Goal: Check status: Check status

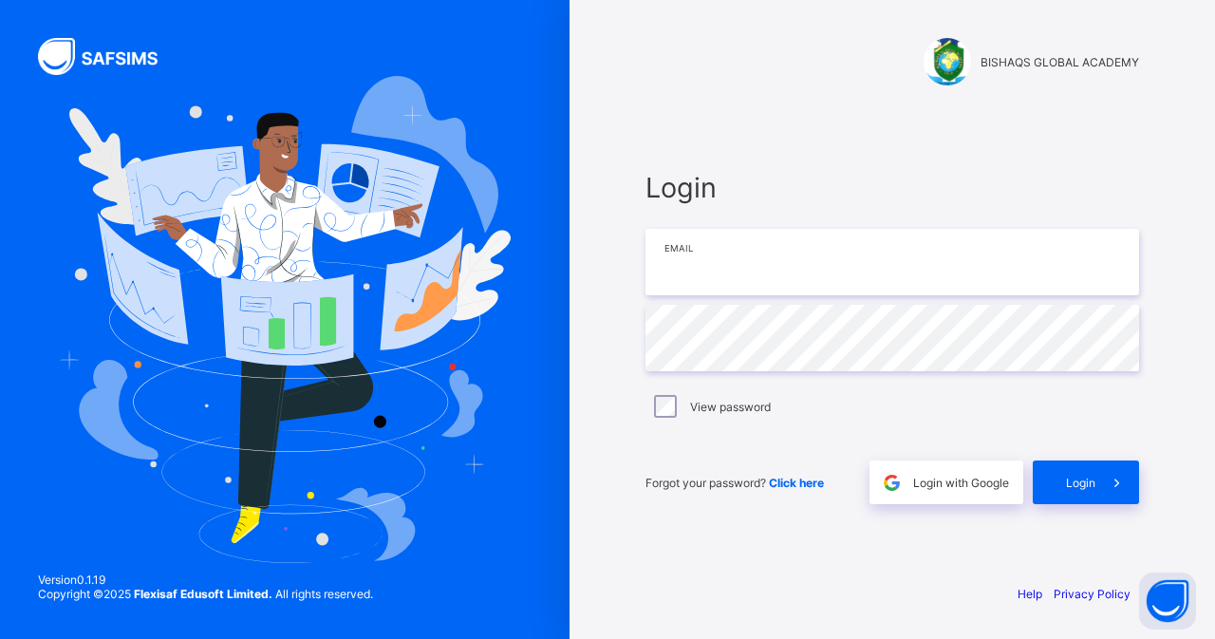
type input "**********"
drag, startPoint x: 619, startPoint y: 340, endPoint x: 1053, endPoint y: 405, distance: 438.8
click at [619, 341] on div "**********" at bounding box center [893, 319] width 570 height 639
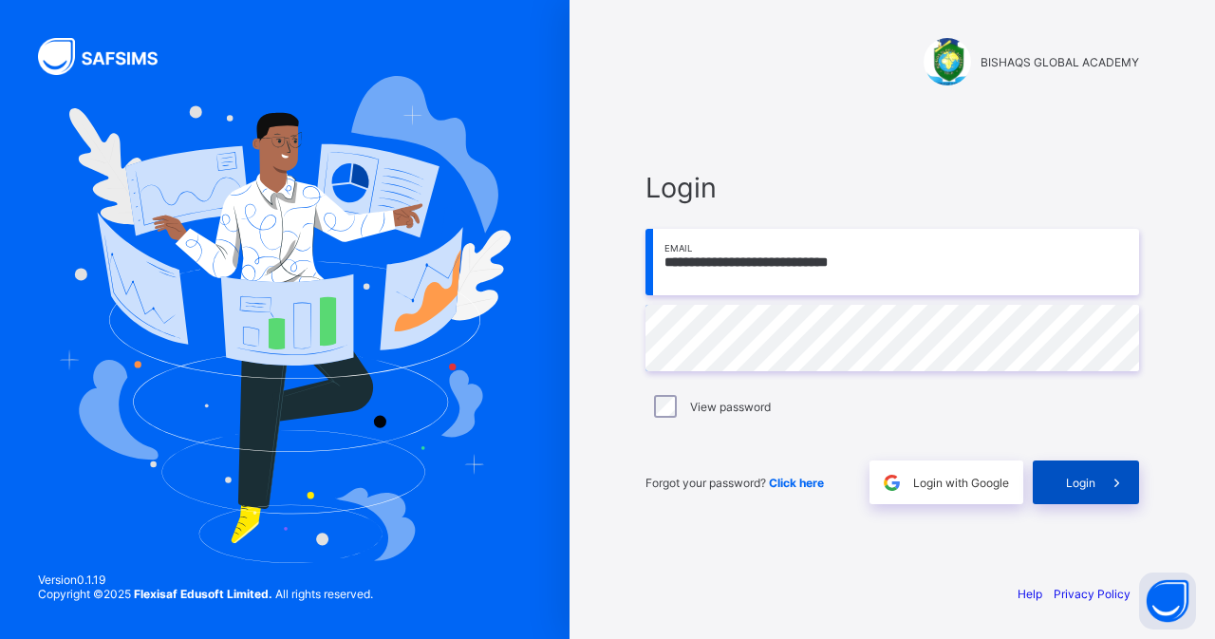
click at [1078, 476] on span "Login" at bounding box center [1080, 483] width 29 height 14
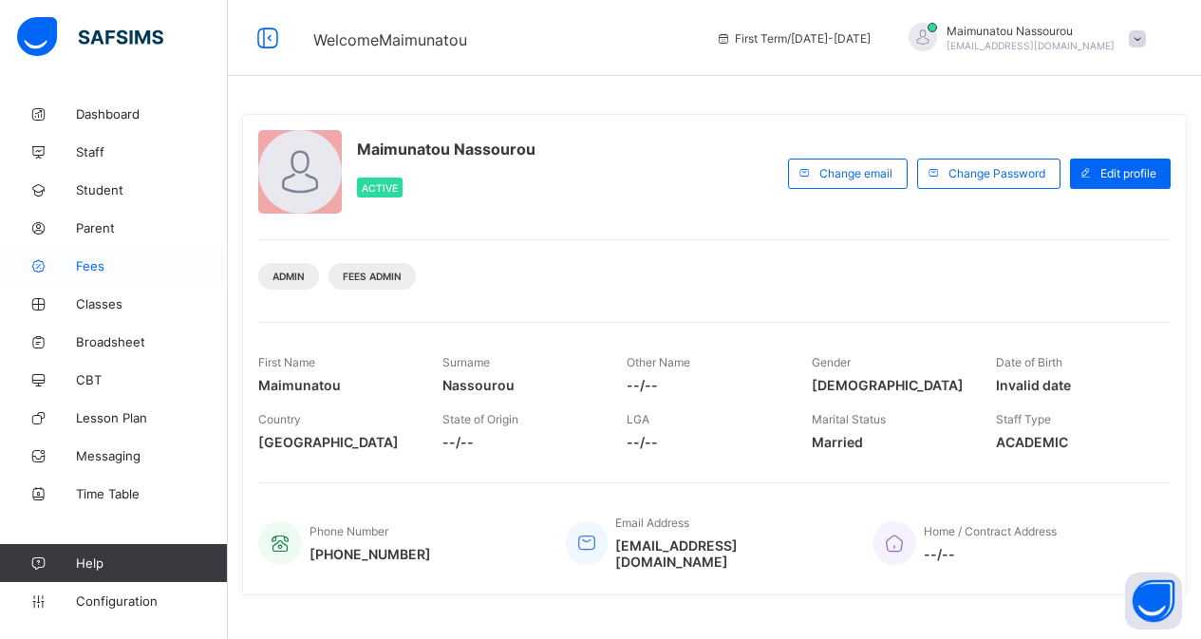
click at [101, 265] on span "Fees" at bounding box center [152, 265] width 152 height 15
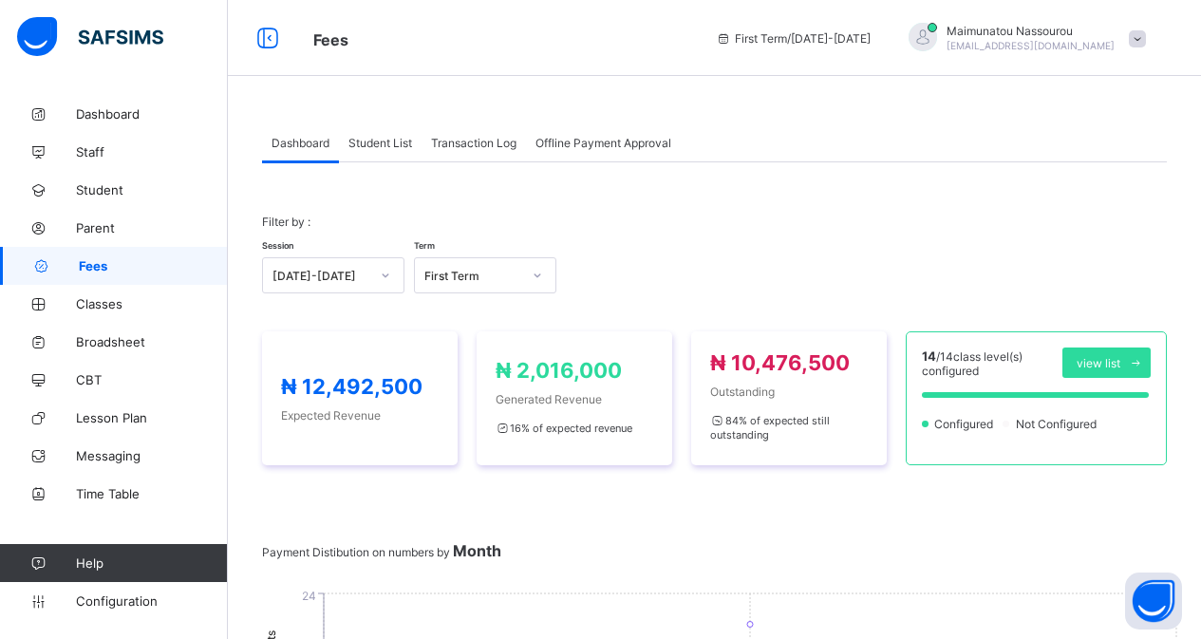
click at [374, 140] on span "Student List" at bounding box center [380, 143] width 64 height 14
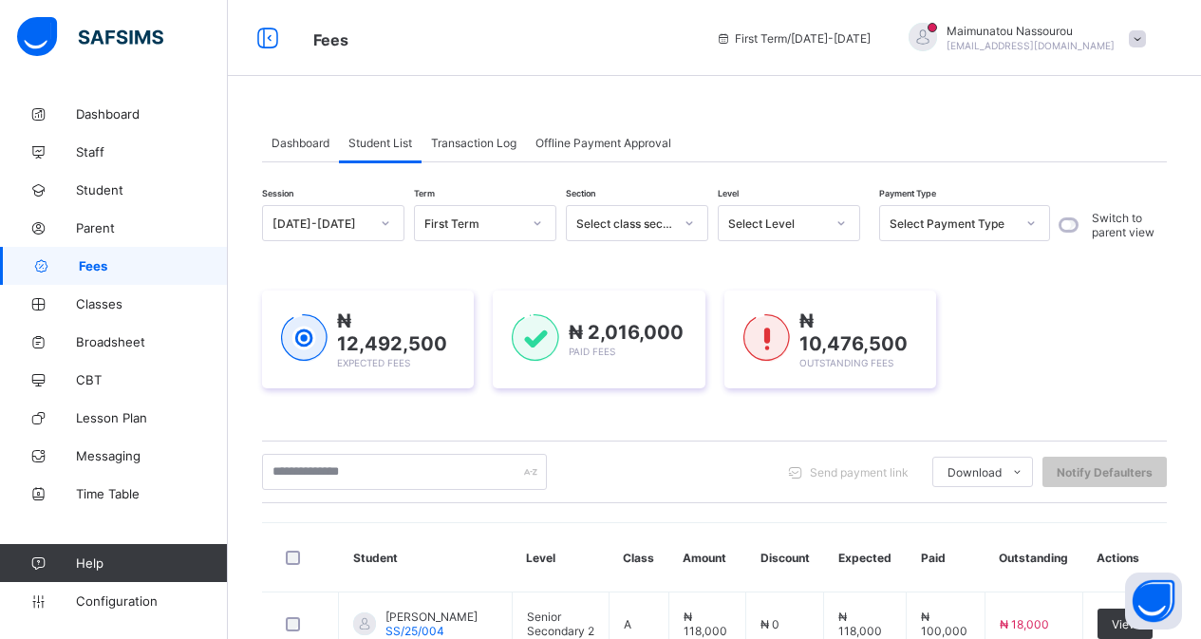
click at [463, 144] on span "Transaction Log" at bounding box center [473, 143] width 85 height 14
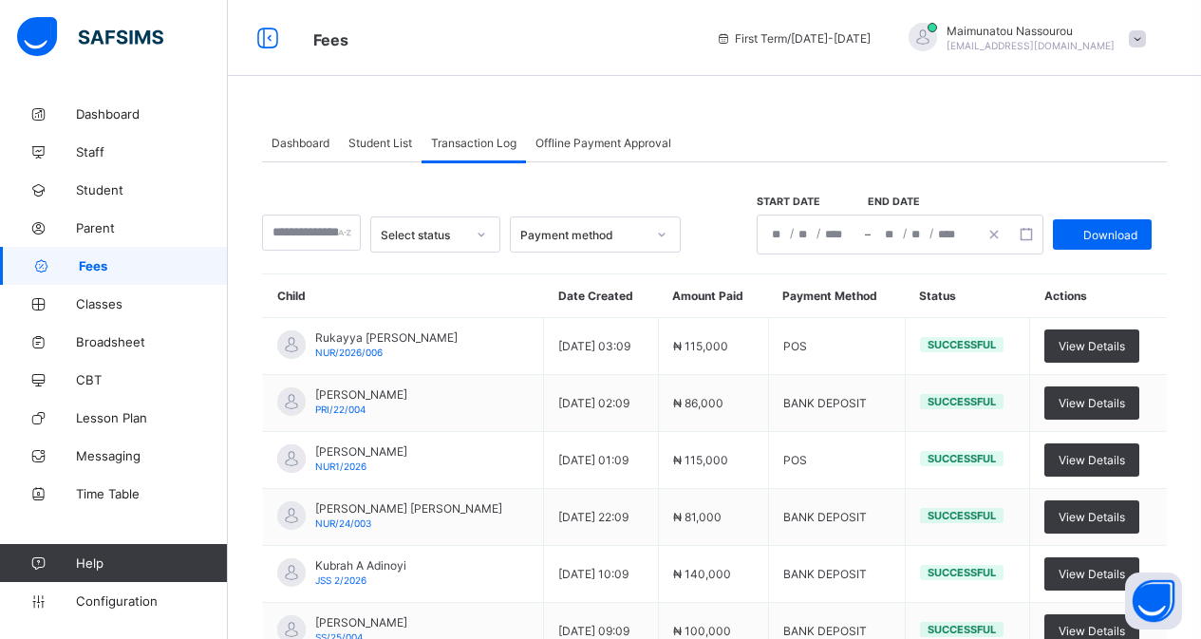
click at [667, 235] on icon at bounding box center [661, 234] width 11 height 19
click at [375, 142] on span "Student List" at bounding box center [380, 143] width 64 height 14
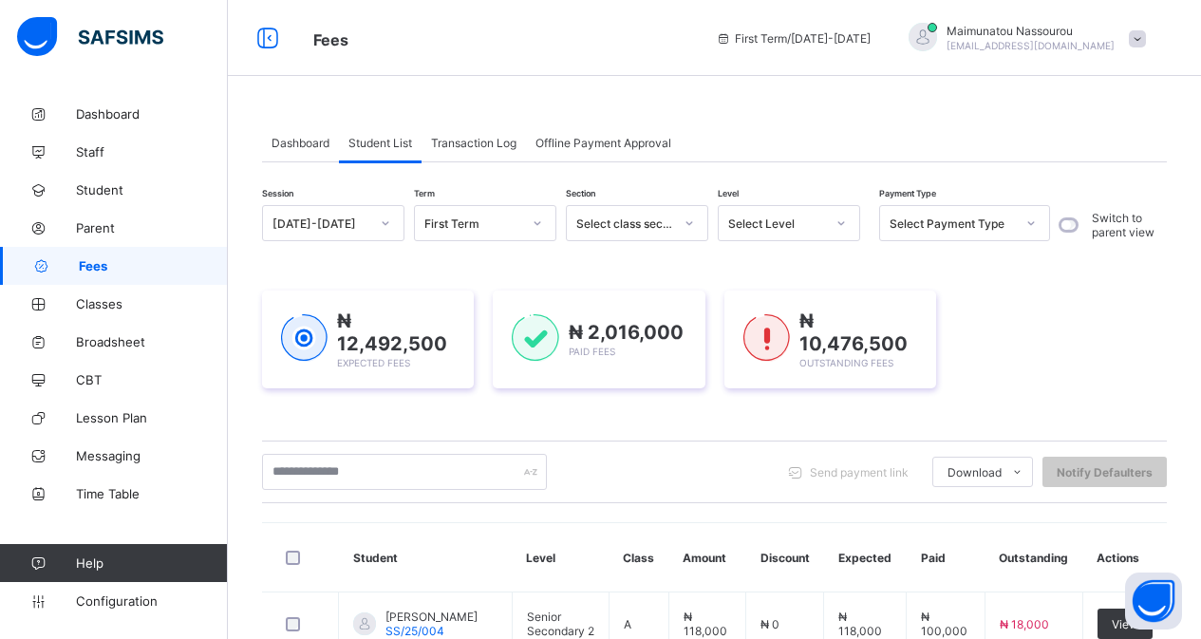
click at [1028, 222] on icon at bounding box center [1030, 223] width 11 height 19
click at [981, 268] on div "Full" at bounding box center [964, 264] width 169 height 29
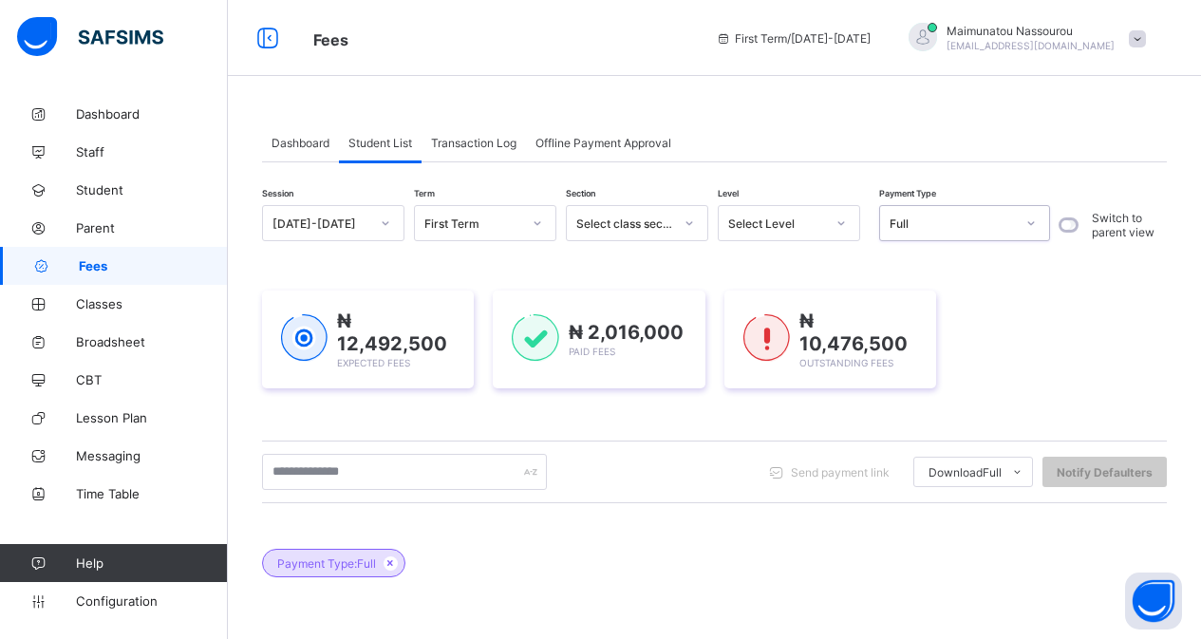
click at [981, 268] on div "₦ 12,492,500 Expected Fees ₦ 2,016,000 Paid Fees ₦ 10,476,500 Outstanding Fees" at bounding box center [714, 339] width 905 height 155
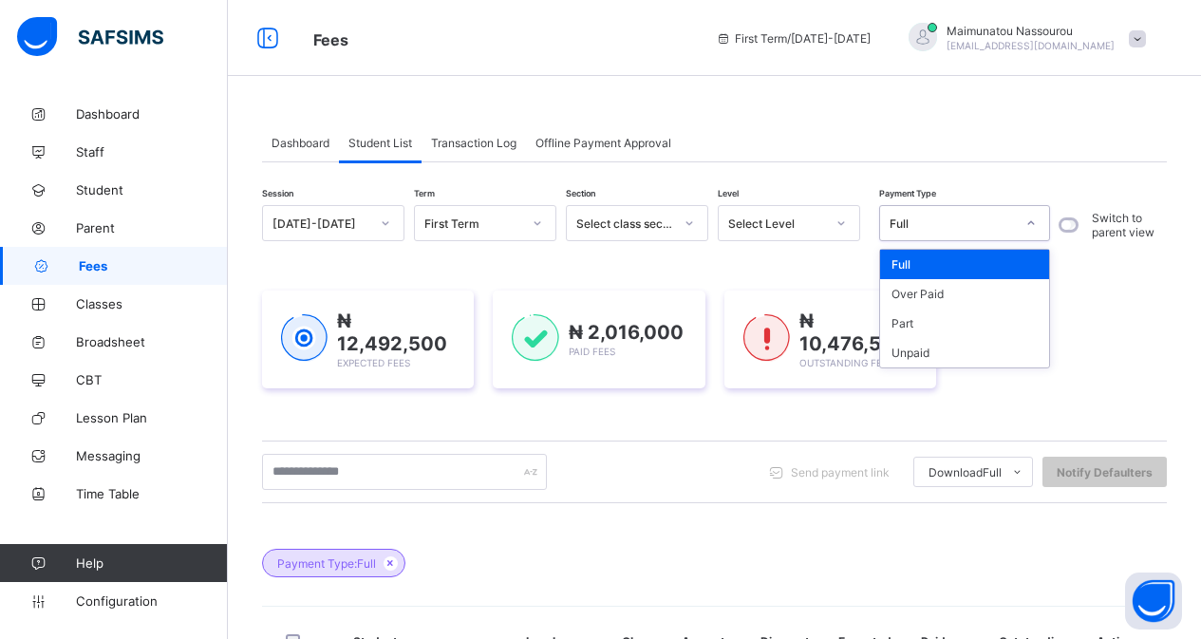
click at [1025, 222] on icon at bounding box center [1030, 223] width 11 height 19
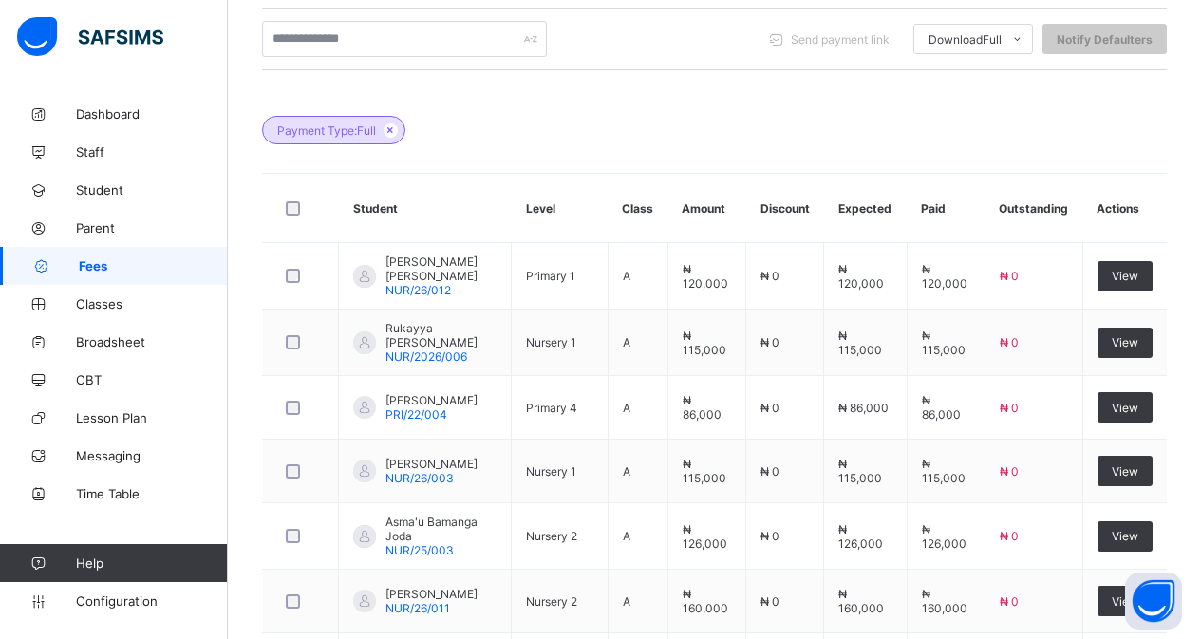
scroll to position [413, 0]
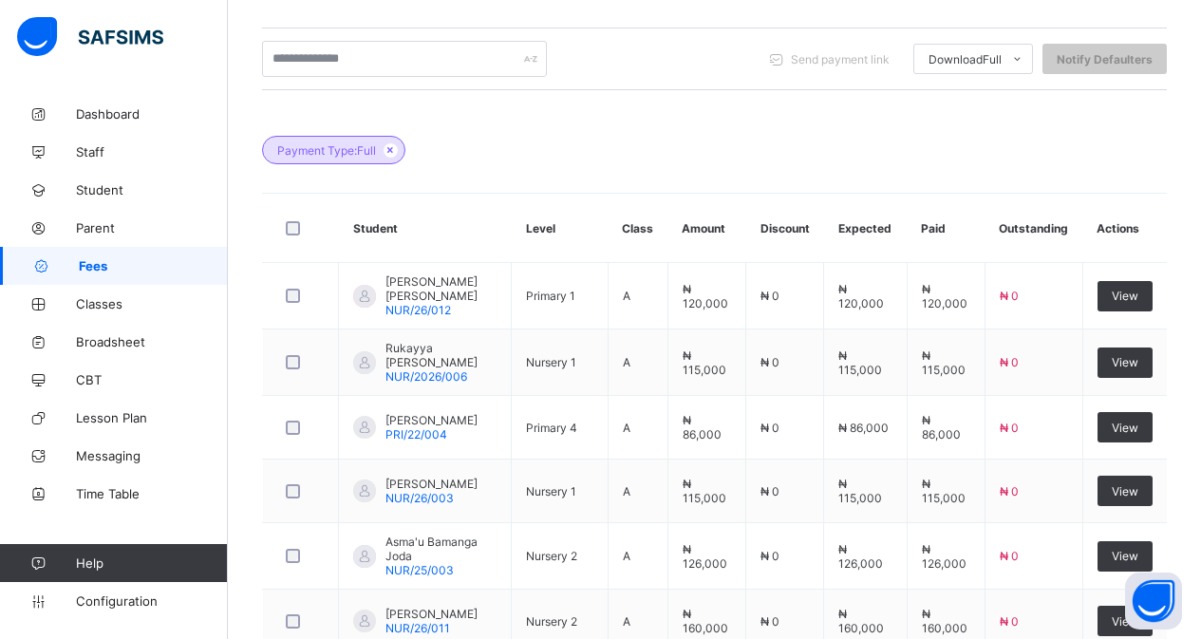
click at [1198, 3] on div "Dashboard Student List Transaction Log Offline Payment Approval Student List Mo…" at bounding box center [714, 353] width 973 height 1342
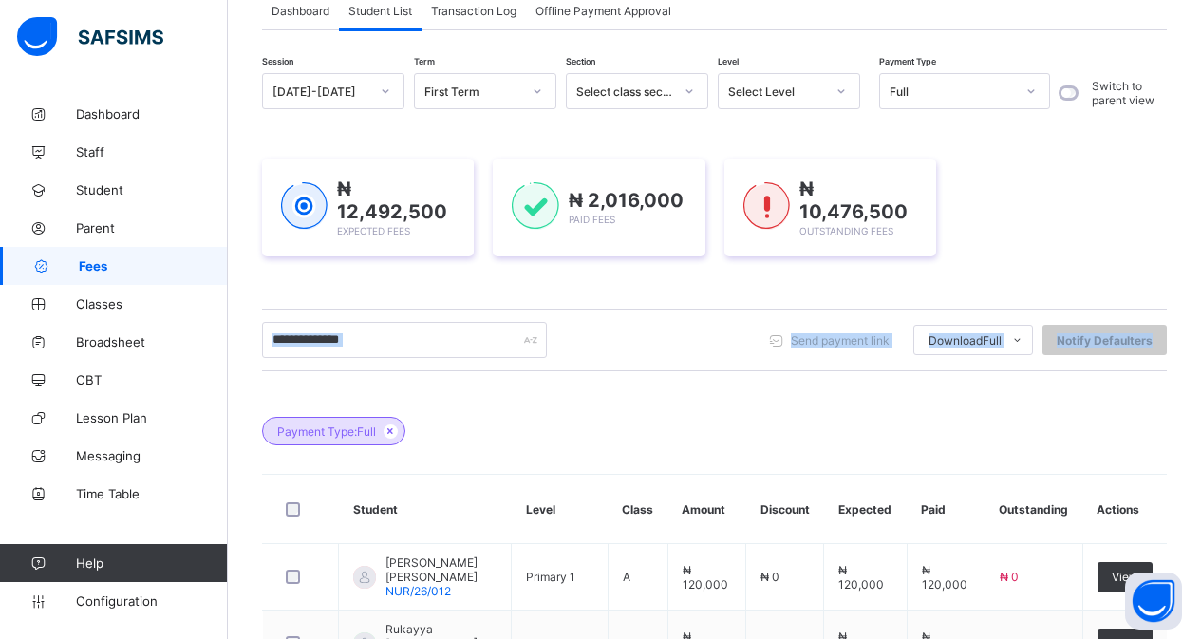
scroll to position [131, 0]
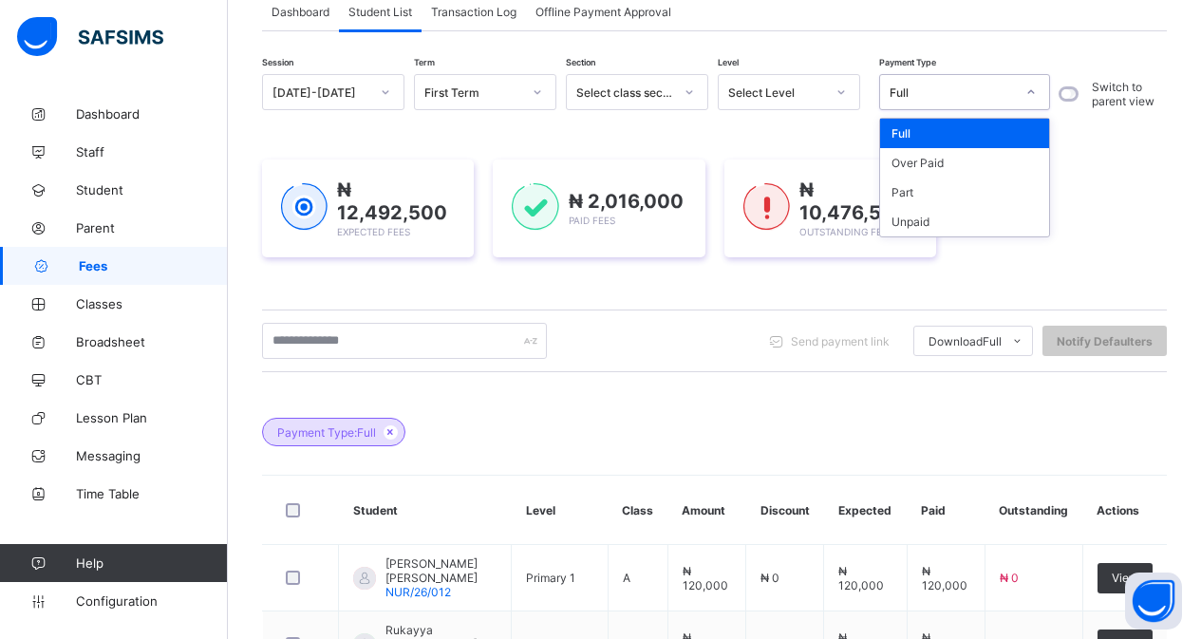
click at [1029, 90] on icon at bounding box center [1030, 92] width 11 height 19
click at [941, 186] on div "Part" at bounding box center [964, 192] width 169 height 29
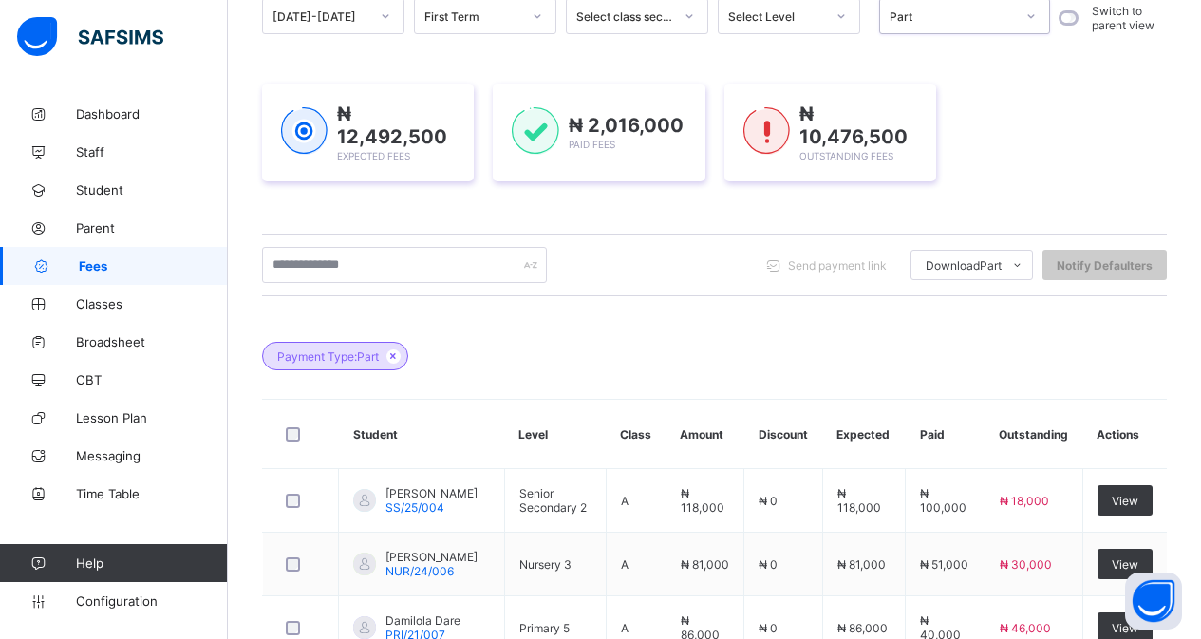
scroll to position [286, 0]
